Goal: Information Seeking & Learning: Learn about a topic

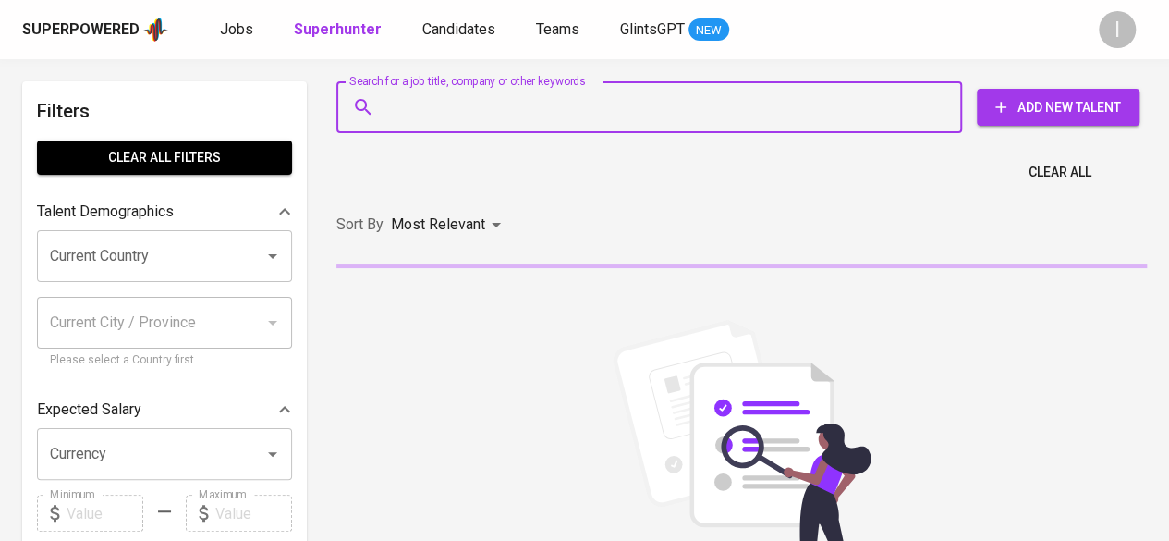
click at [654, 116] on input "Search for a job title, company or other keywords" at bounding box center [654, 107] width 544 height 35
paste input "[PERSON_NAME]"
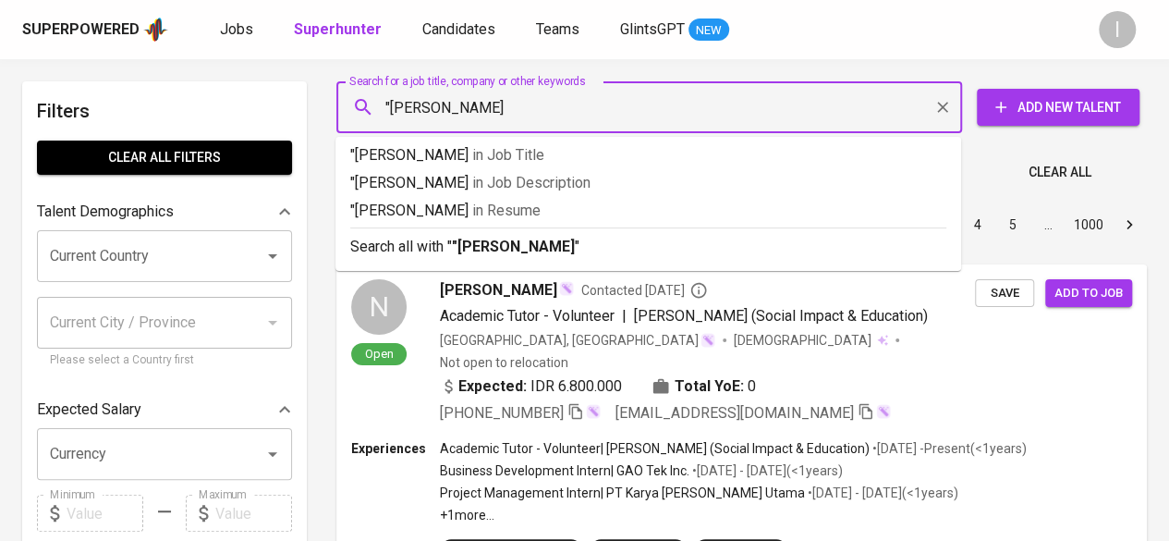
type input ""[PERSON_NAME]""
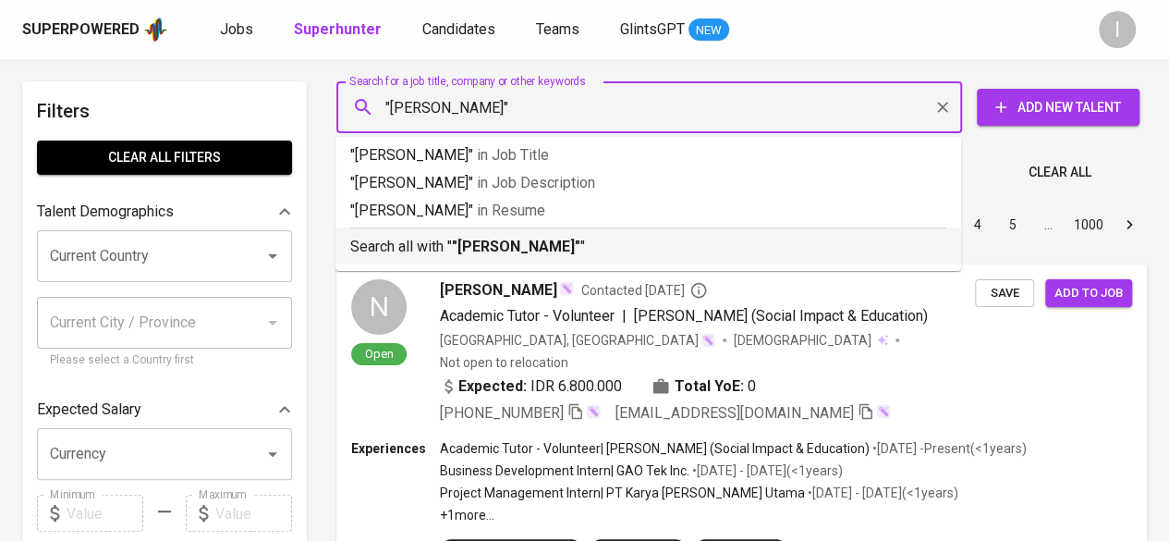
click at [612, 242] on p "Search all with " "[PERSON_NAME]" "" at bounding box center [648, 247] width 596 height 22
click at [612, 242] on div "Sort By Most Relevant MOST_RELEVANT 1 2 3 4 5 … 1000" at bounding box center [741, 225] width 833 height 56
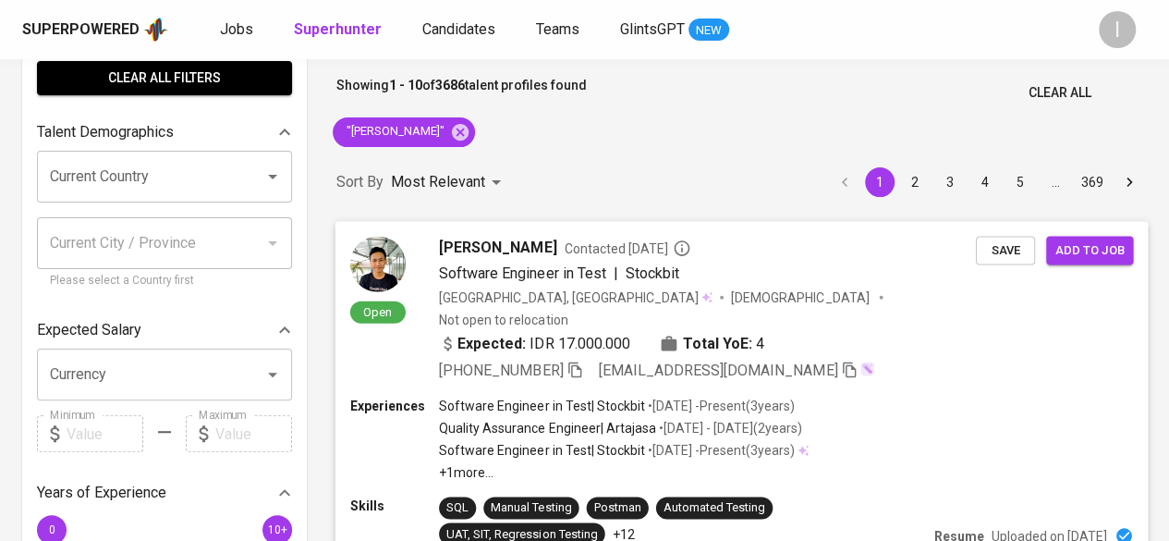
scroll to position [185, 0]
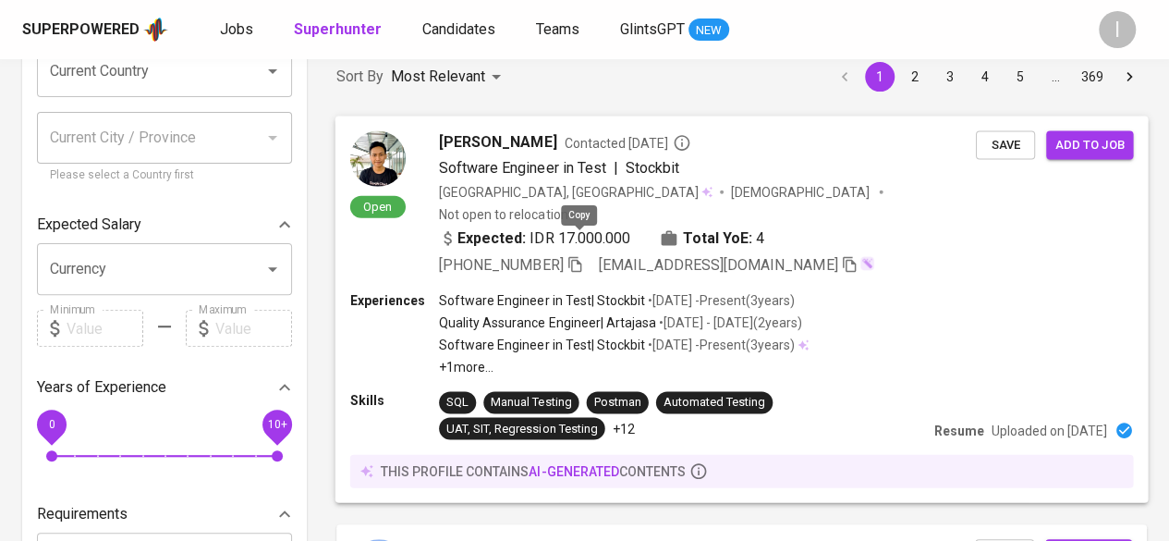
click at [575, 255] on icon "button" at bounding box center [575, 263] width 17 height 17
click at [900, 324] on div "Experiences Software Engineer in Test | Stockbit • [DATE] - Present ( 3 years )…" at bounding box center [742, 332] width 784 height 85
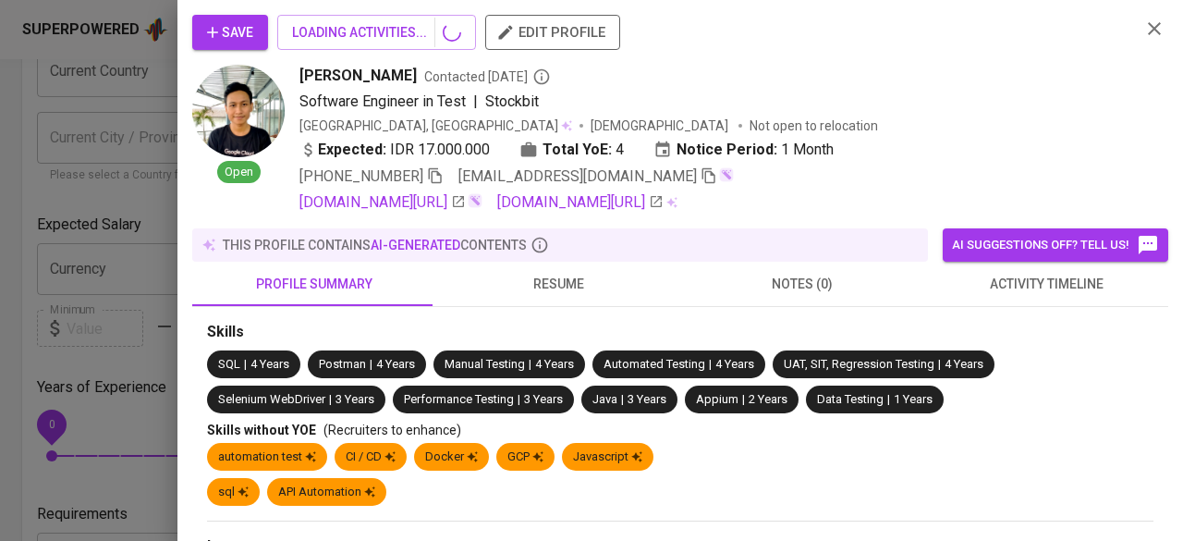
click at [575, 286] on span "resume" at bounding box center [558, 284] width 222 height 23
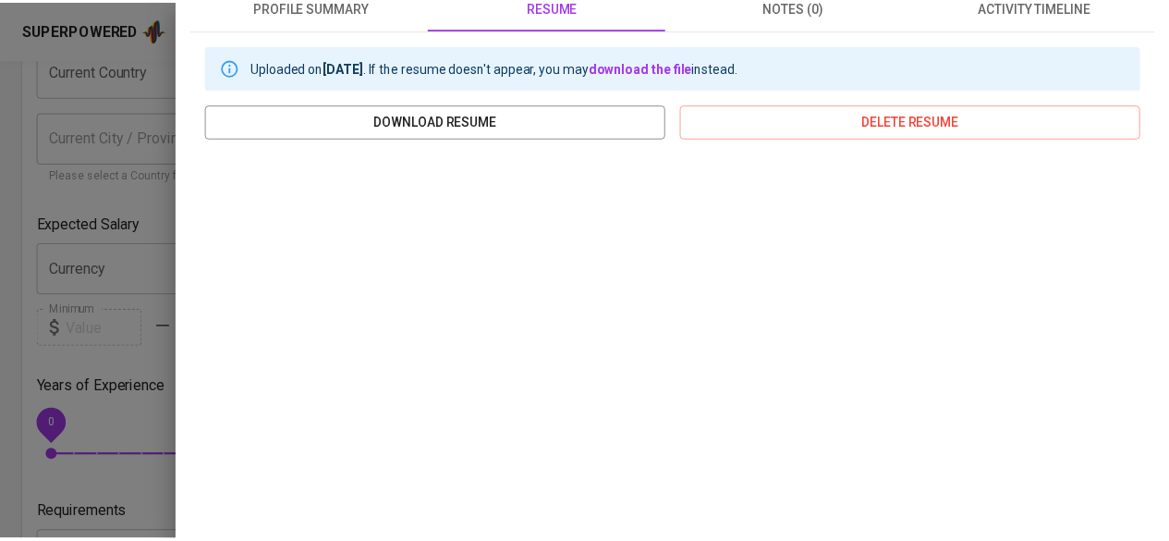
scroll to position [0, 0]
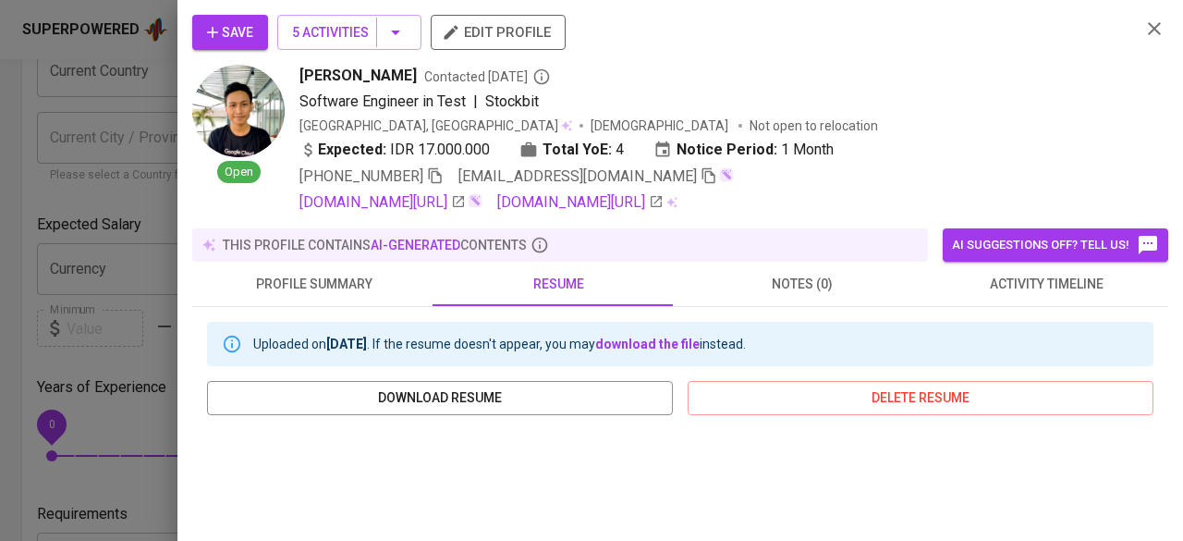
click at [1143, 29] on icon "button" at bounding box center [1154, 29] width 22 height 22
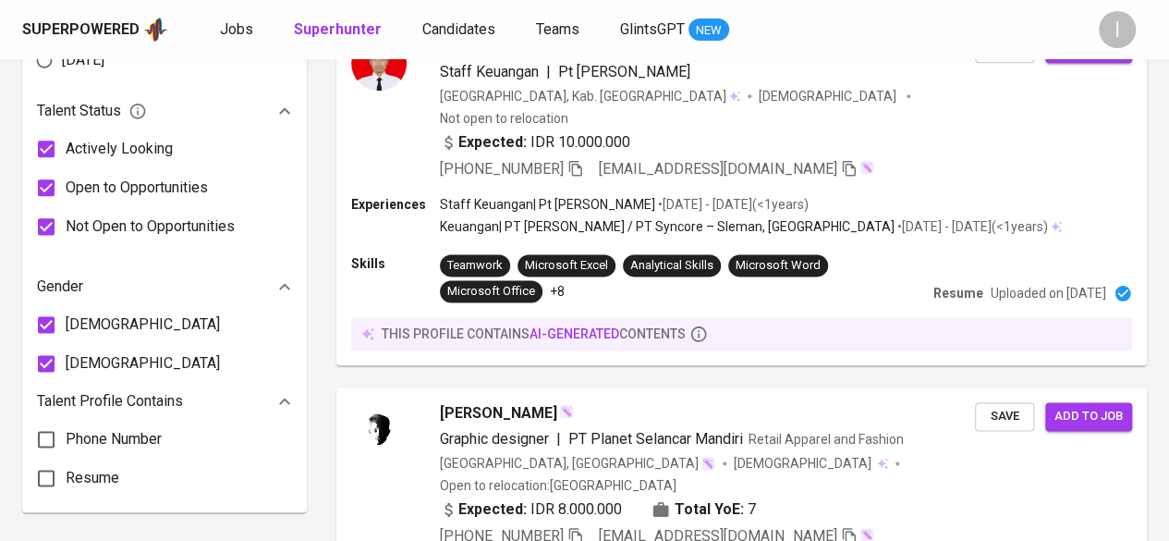
scroll to position [537, 0]
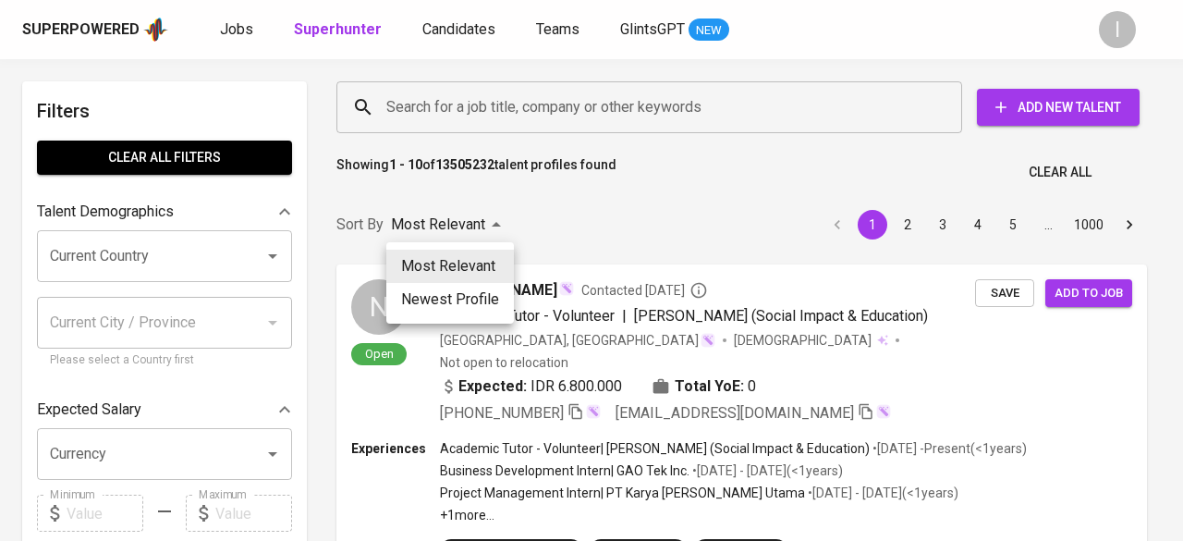
click at [566, 221] on div at bounding box center [591, 270] width 1183 height 541
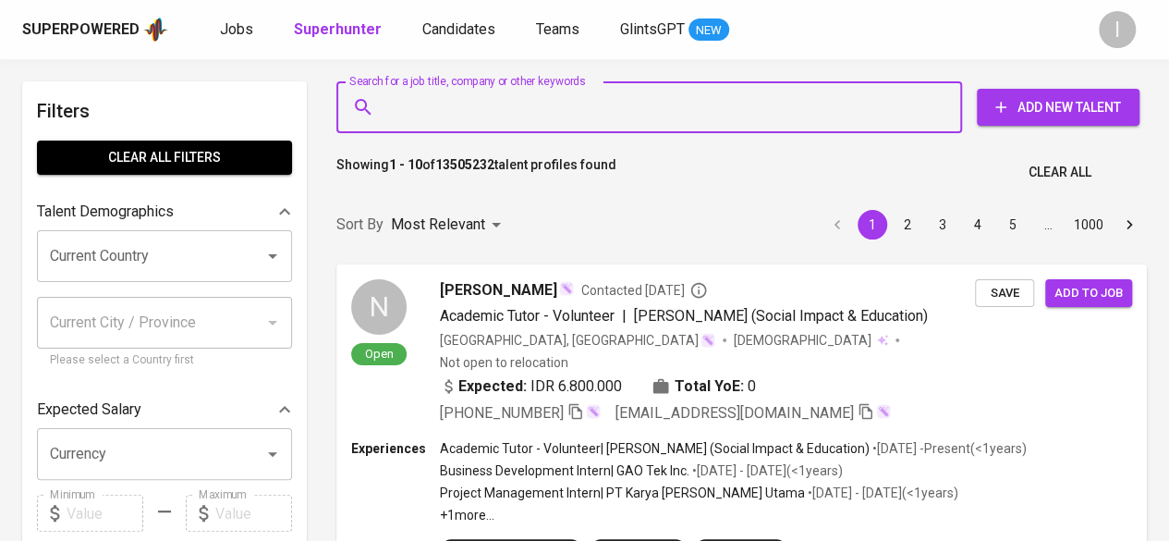
click at [570, 107] on input "Search for a job title, company or other keywords" at bounding box center [654, 107] width 544 height 35
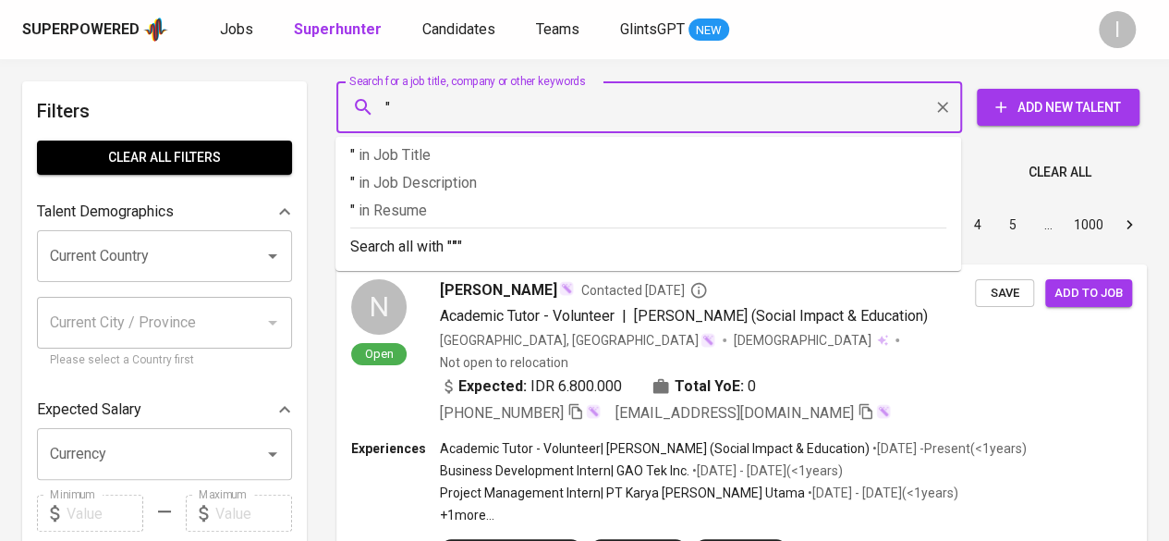
paste input "Industri Textiel Taruma"
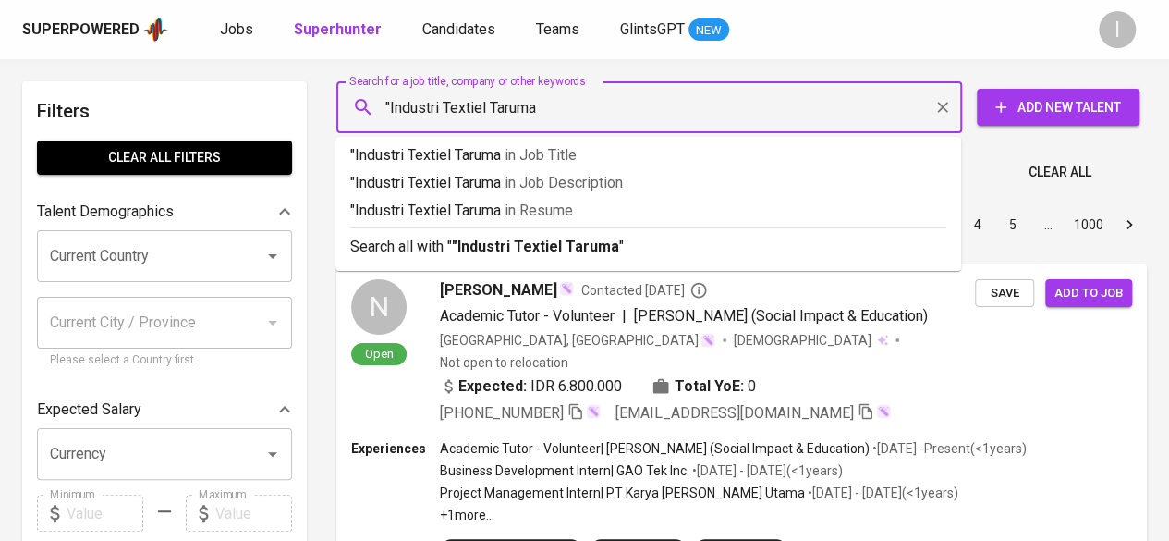
type input ""Industri Textiel Taruma""
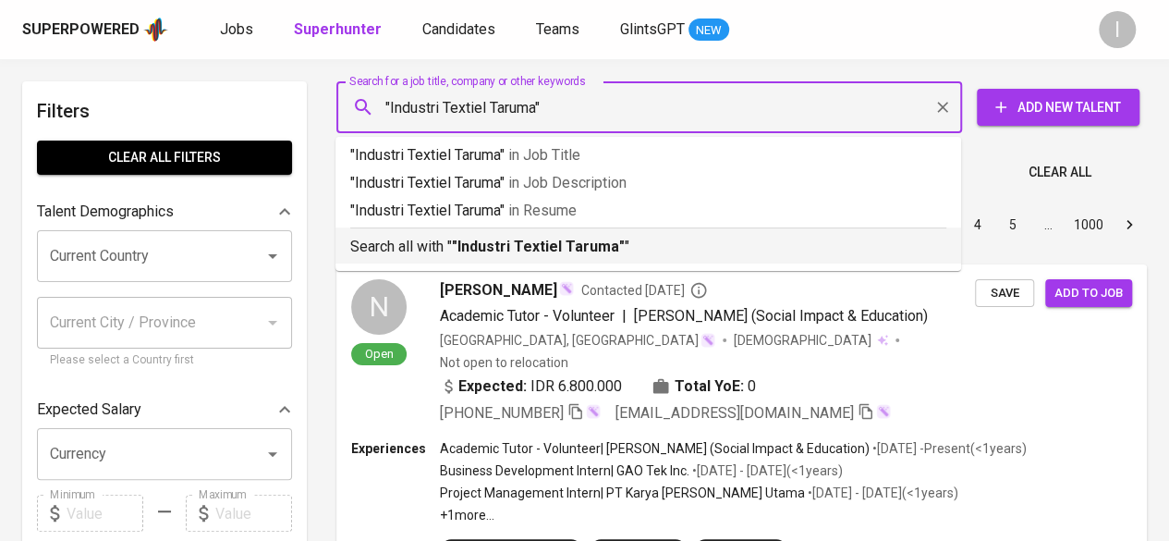
click at [625, 249] on p "Search all with " "Industri Textiel Taruma" "" at bounding box center [648, 247] width 596 height 22
click at [625, 249] on div "Sort By Most Relevant MOST_RELEVANT 1 2 3 4 5 … 1000" at bounding box center [741, 225] width 833 height 56
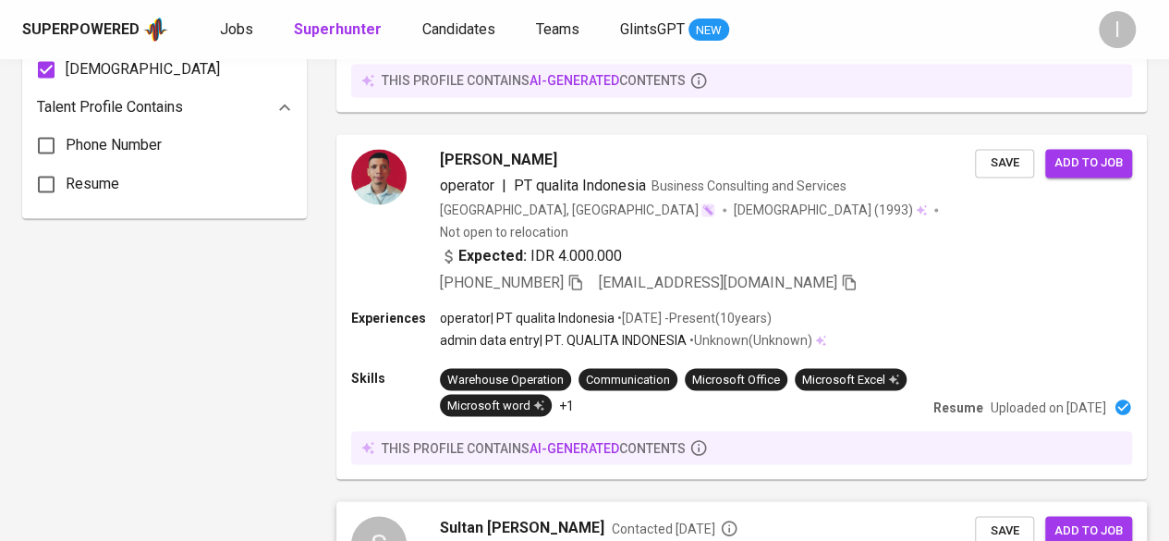
scroll to position [1941, 0]
